Goal: Task Accomplishment & Management: Use online tool/utility

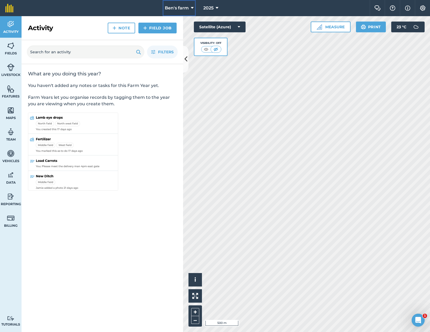
click at [184, 9] on span "Ben's farm" at bounding box center [177, 8] width 24 height 6
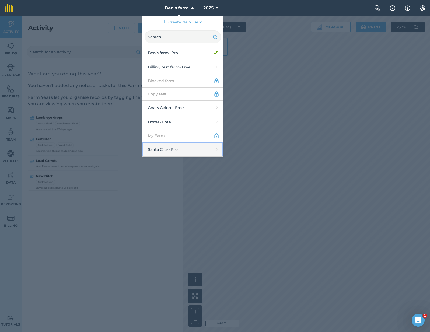
click at [172, 147] on link "Santa Cruz - Pro" at bounding box center [182, 149] width 81 height 14
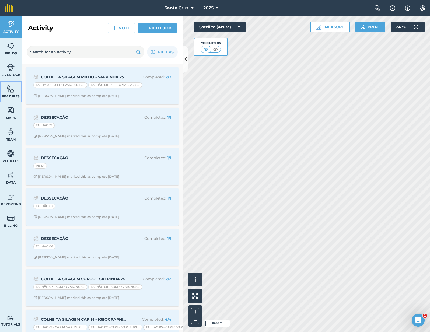
click at [16, 89] on link "Features" at bounding box center [11, 92] width 22 height 22
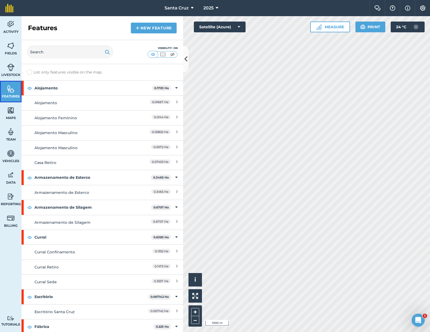
scroll to position [151, 0]
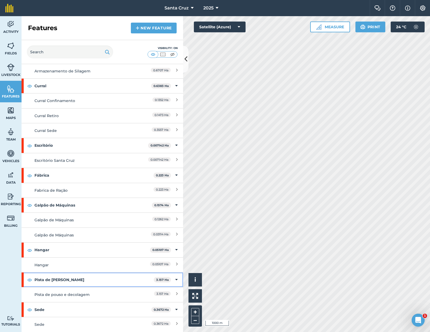
click at [103, 281] on strong "Pista de Avião" at bounding box center [93, 279] width 119 height 15
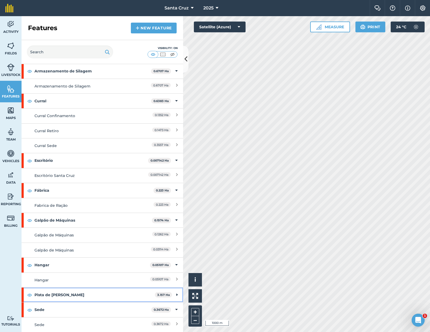
scroll to position [136, 0]
click at [87, 297] on strong "Pista de Avião" at bounding box center [94, 294] width 120 height 15
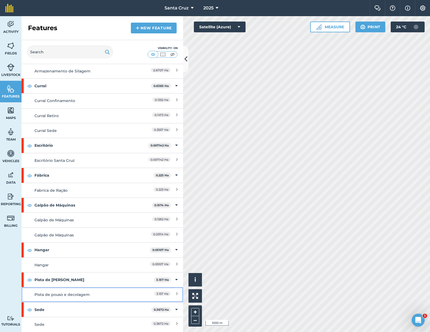
click at [76, 295] on div "Pista de pouso e decolagem" at bounding box center [82, 294] width 96 height 6
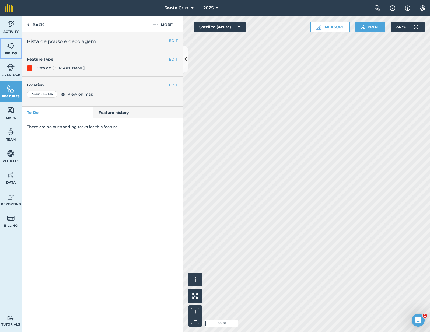
click at [10, 42] on img at bounding box center [11, 46] width 8 height 8
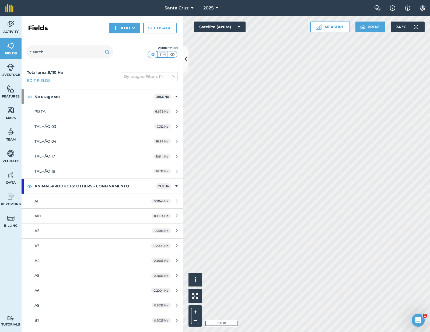
click at [163, 52] on img at bounding box center [162, 54] width 7 height 5
click at [174, 54] on img at bounding box center [172, 54] width 7 height 5
click at [153, 54] on img at bounding box center [153, 54] width 7 height 5
click at [9, 94] on span "Features" at bounding box center [11, 96] width 22 height 4
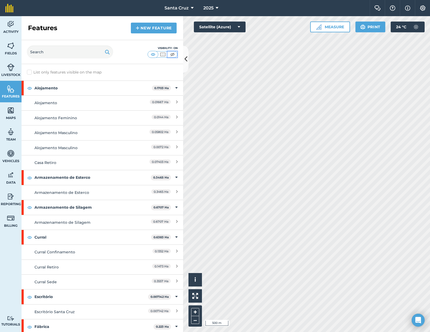
click at [174, 53] on img at bounding box center [172, 54] width 7 height 5
click at [10, 51] on link "Fields" at bounding box center [11, 49] width 22 height 22
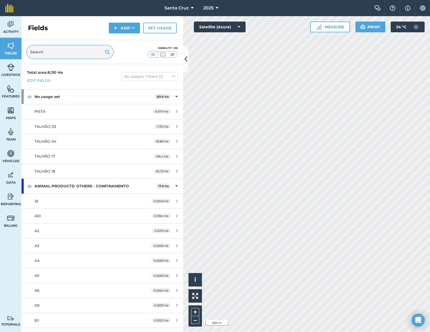
click at [59, 55] on input "text" at bounding box center [70, 51] width 86 height 13
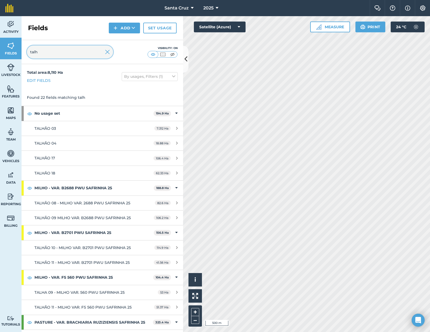
scroll to position [230, 0]
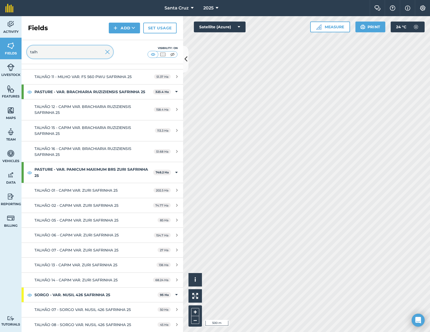
type input "talh"
click at [63, 190] on span "TALHÃO 01 - CAPIM VAR. ZURI SAFRINHA 25" at bounding box center [75, 190] width 83 height 5
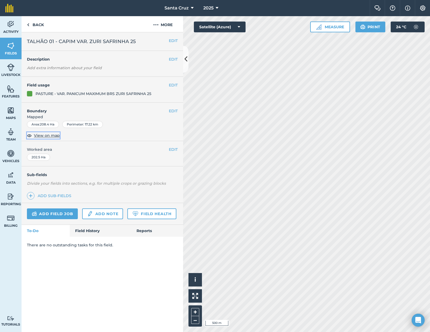
click at [37, 135] on span "View on map" at bounding box center [47, 135] width 26 height 6
click at [32, 23] on link "Back" at bounding box center [36, 24] width 28 height 16
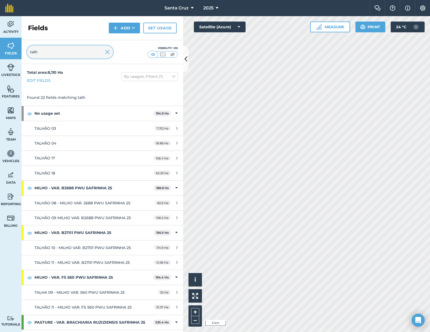
click at [74, 54] on input "talh" at bounding box center [70, 51] width 86 height 13
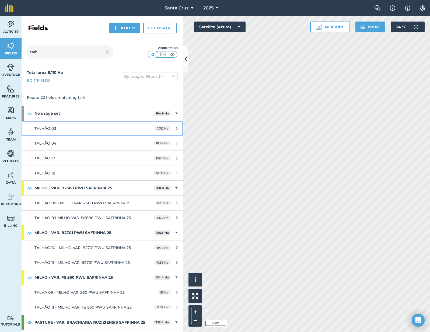
click at [41, 131] on link "TALHÃO 03 7.312 Ha" at bounding box center [102, 128] width 161 height 15
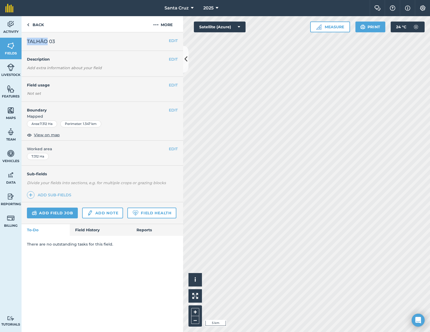
drag, startPoint x: 26, startPoint y: 42, endPoint x: 48, endPoint y: 41, distance: 21.6
click at [48, 41] on div "EDIT TALHÃO 03" at bounding box center [102, 41] width 161 height 19
copy span "TALHÃO"
click at [35, 28] on link "Back" at bounding box center [36, 24] width 28 height 16
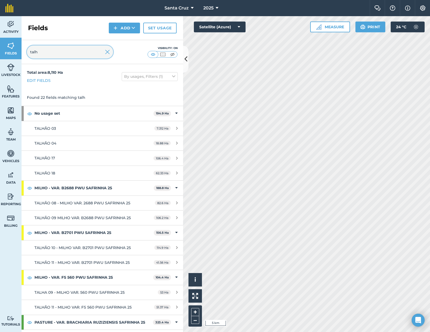
click at [48, 54] on input "talh" at bounding box center [70, 51] width 86 height 13
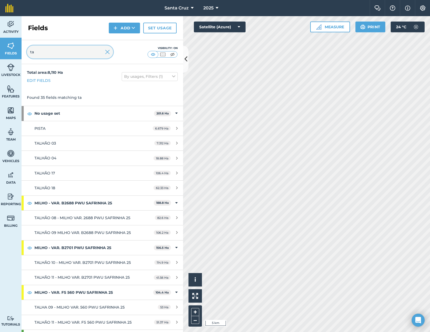
type input "t"
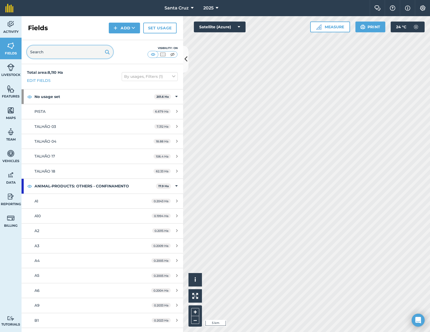
paste input "TALHÃO"
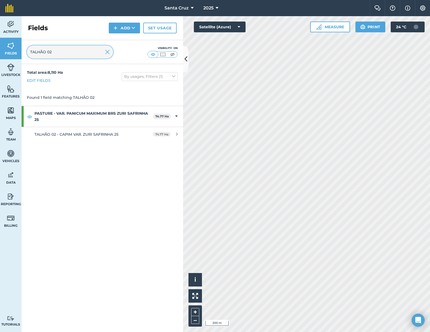
click at [81, 50] on input "TALHÃO 02" at bounding box center [70, 51] width 86 height 13
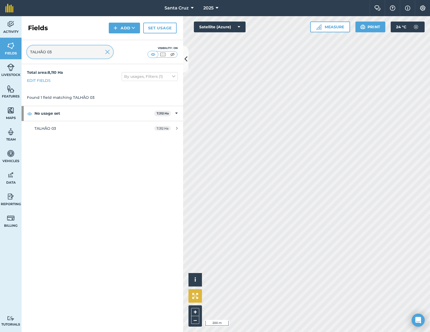
type input "TALHÃO 03"
click at [196, 295] on img at bounding box center [195, 296] width 6 height 6
click at [11, 92] on img at bounding box center [11, 89] width 8 height 8
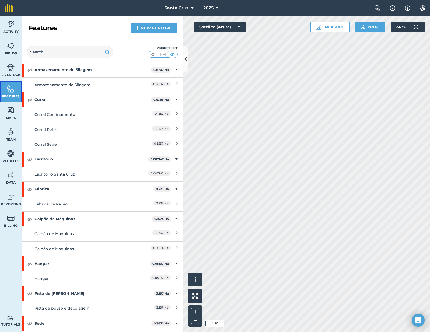
scroll to position [151, 0]
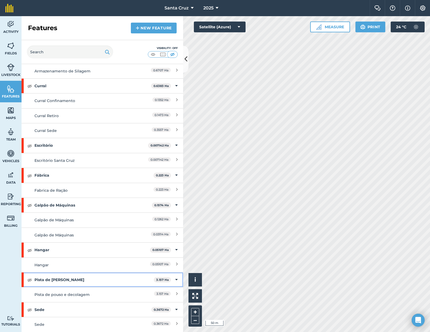
click at [26, 280] on div "Pista de Avião 3.157 Ha" at bounding box center [102, 279] width 161 height 15
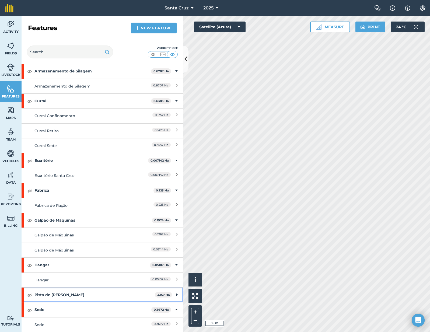
scroll to position [136, 0]
click at [29, 296] on img at bounding box center [29, 294] width 5 height 6
click at [85, 294] on strong "Pista de Avião" at bounding box center [94, 294] width 120 height 15
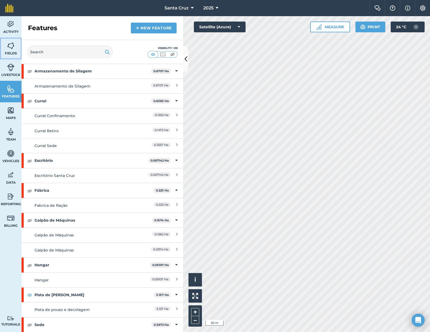
click at [7, 48] on img at bounding box center [11, 46] width 8 height 8
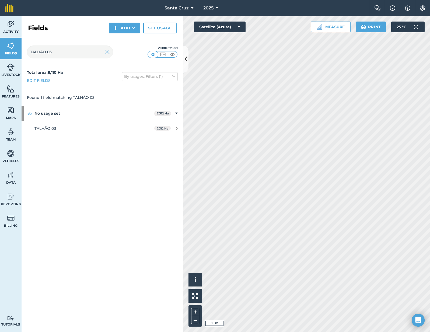
click at [146, 184] on div "Total area : 8,110 Ha Edit fields By usages, Filters (1) Found 1 field matching…" at bounding box center [102, 198] width 161 height 268
click at [76, 46] on input "TALHÃO 03" at bounding box center [70, 51] width 86 height 13
click at [76, 54] on input "TALHÃO 03" at bounding box center [70, 51] width 86 height 13
type input "TALHÃO 04"
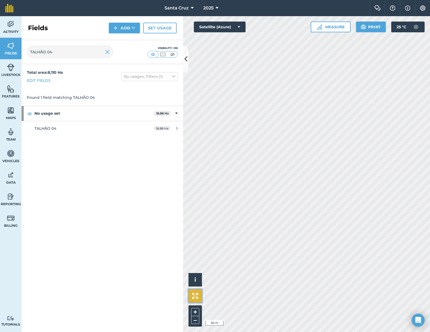
click at [193, 299] on button at bounding box center [194, 295] width 13 height 13
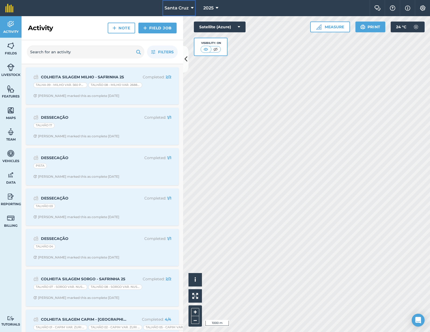
click at [171, 9] on span "Santa Cruz" at bounding box center [176, 8] width 24 height 6
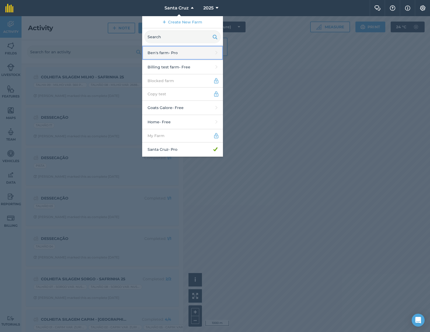
click at [174, 50] on link "Ben's farm - Pro" at bounding box center [182, 53] width 81 height 14
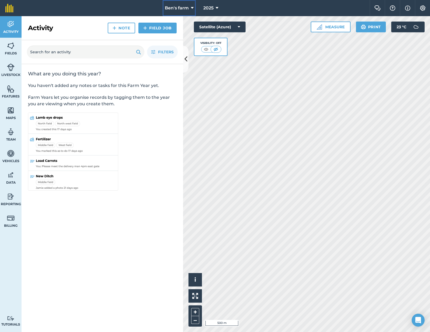
click at [183, 5] on span "Ben's farm" at bounding box center [177, 8] width 24 height 6
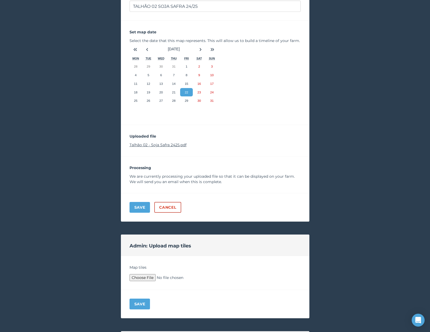
scroll to position [108, 0]
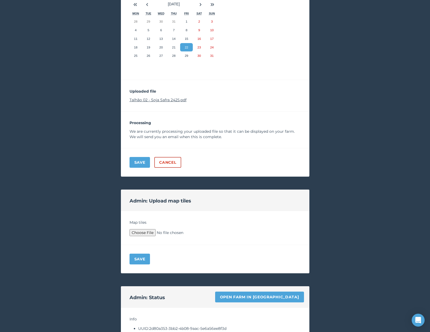
type input "C:\fakepath\Archive.zip"
click at [138, 256] on button "Save" at bounding box center [139, 259] width 21 height 11
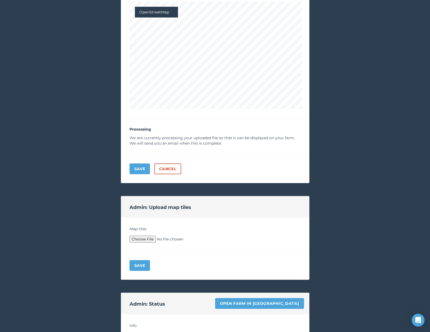
scroll to position [376, 0]
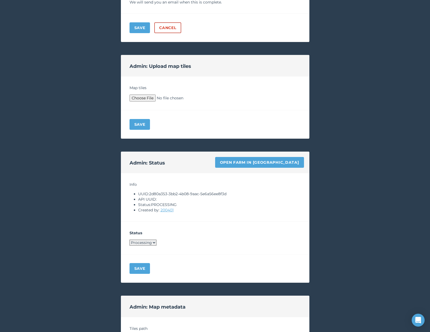
click at [145, 243] on select "Processing Live Archived" at bounding box center [142, 243] width 27 height 6
select select "LIVE"
click at [138, 267] on button "Save" at bounding box center [139, 268] width 21 height 11
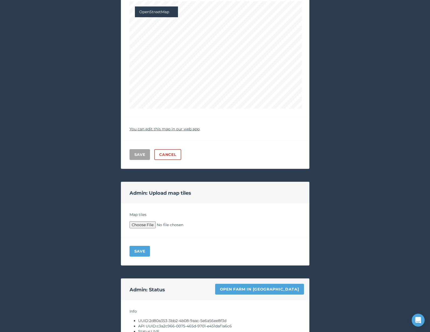
scroll to position [0, 0]
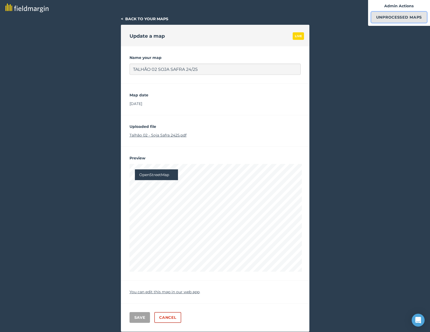
click at [396, 16] on link "Unprocessed Maps" at bounding box center [398, 17] width 55 height 11
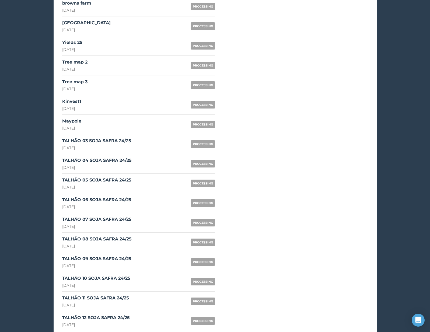
click at [114, 146] on div "[DATE]" at bounding box center [96, 147] width 69 height 5
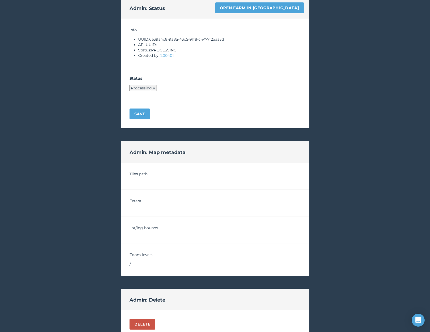
scroll to position [380, 0]
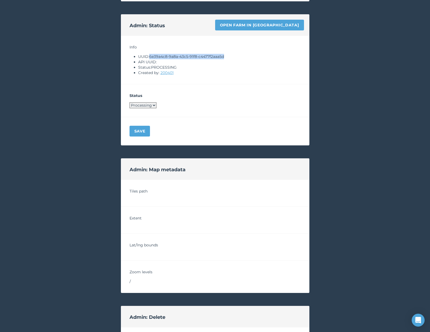
drag, startPoint x: 150, startPoint y: 57, endPoint x: 230, endPoint y: 55, distance: 79.4
click at [230, 55] on li "UUID: 6e39a4c8-9a8a-43c5-91f8-c4477f2aaa5d" at bounding box center [219, 56] width 163 height 5
copy li "6e39a4c8-9a8a-43c5-91f8-c4477f2aaa5d"
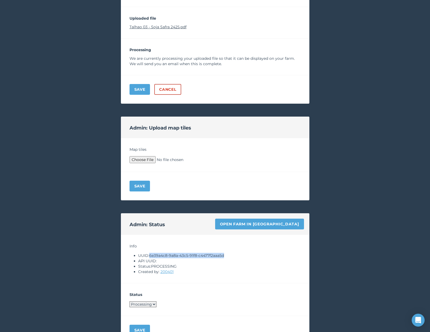
scroll to position [126, 0]
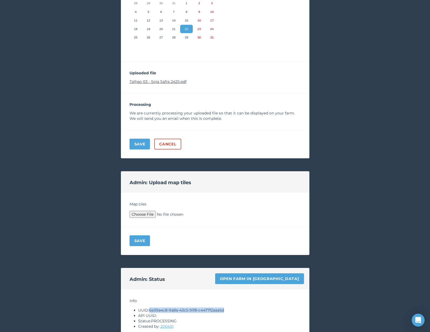
click at [161, 81] on link "Talhao 03 - Soja Safra 2425.pdf" at bounding box center [157, 81] width 57 height 5
type input "C:\fakepath\Archive.zip"
click at [136, 249] on div "Save" at bounding box center [215, 241] width 188 height 28
click at [139, 238] on button "Save" at bounding box center [139, 240] width 21 height 11
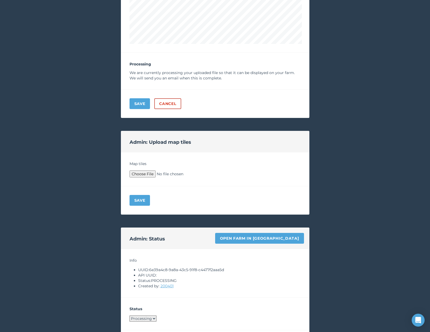
scroll to position [376, 0]
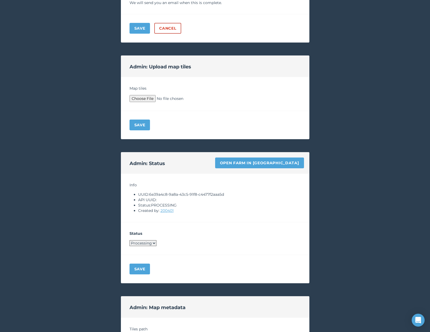
click at [147, 242] on select "Processing Live Archived" at bounding box center [142, 243] width 27 height 6
select select "LIVE"
click at [141, 274] on button "Save" at bounding box center [139, 268] width 21 height 11
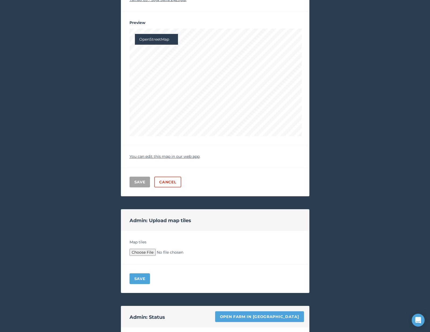
scroll to position [0, 0]
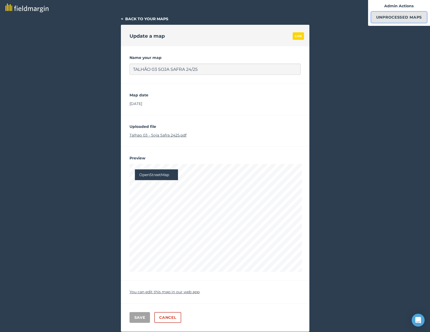
click at [407, 19] on link "Unprocessed Maps" at bounding box center [398, 17] width 55 height 11
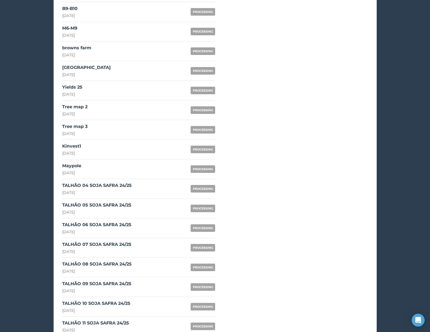
scroll to position [475, 0]
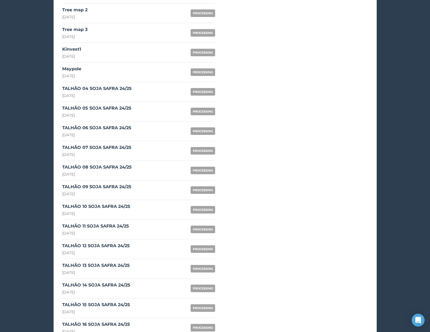
click at [127, 94] on div "[DATE]" at bounding box center [96, 95] width 69 height 5
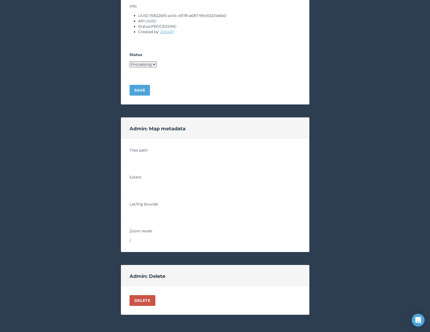
scroll to position [286, 0]
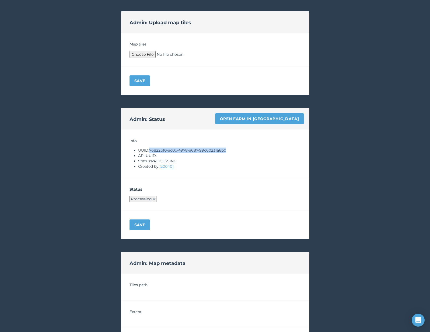
drag, startPoint x: 151, startPoint y: 149, endPoint x: 234, endPoint y: 149, distance: 82.9
click at [234, 149] on li "UUID: 76822bf0-ac0c-4978-a687-99c60231a6b0" at bounding box center [219, 149] width 163 height 5
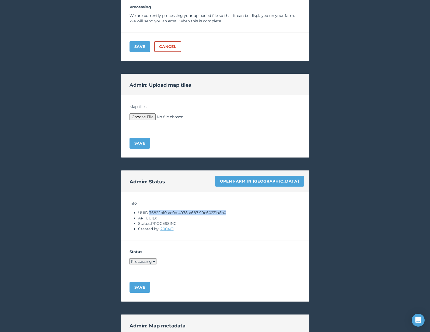
scroll to position [162, 0]
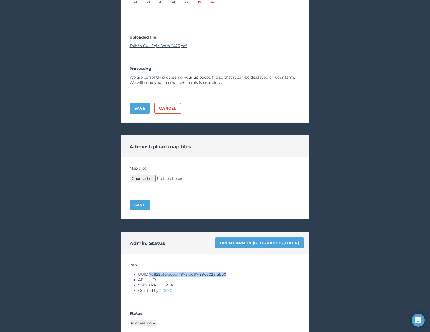
drag, startPoint x: 150, startPoint y: 275, endPoint x: 258, endPoint y: 272, distance: 108.0
click at [258, 272] on li "UUID: 76822bf0-ac0c-4978-a687-99c60231a6b0" at bounding box center [219, 274] width 163 height 5
copy li "76822bf0-ac0c-4978-a687-99c60231a6b0"
type input "C:\fakepath\Archive.zip"
click at [147, 206] on button "Save" at bounding box center [139, 204] width 21 height 11
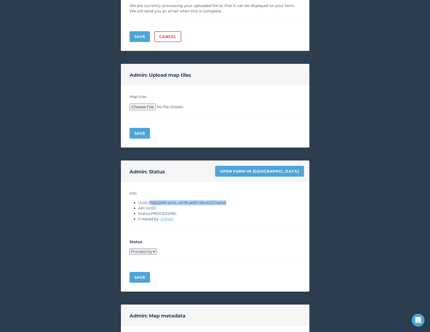
scroll to position [398, 0]
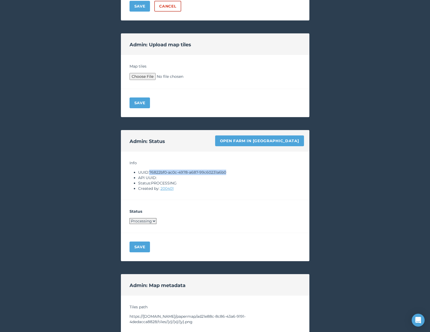
click at [138, 221] on select "Processing Live Archived" at bounding box center [142, 221] width 27 height 6
select select "LIVE"
click at [137, 248] on button "Save" at bounding box center [139, 246] width 21 height 11
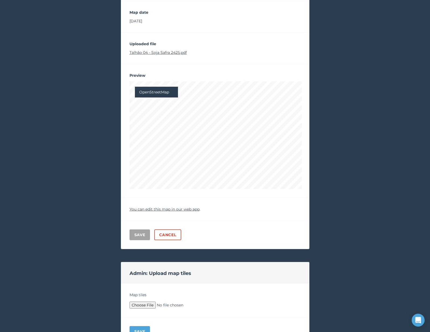
scroll to position [0, 0]
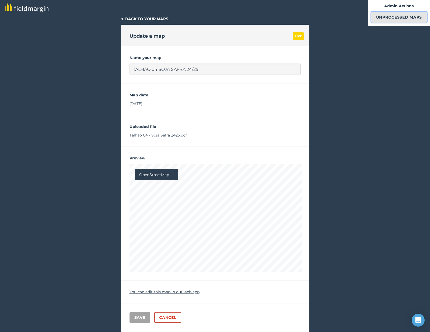
click at [390, 16] on link "Unprocessed Maps" at bounding box center [398, 17] width 55 height 11
